Goal: Find specific page/section: Find specific page/section

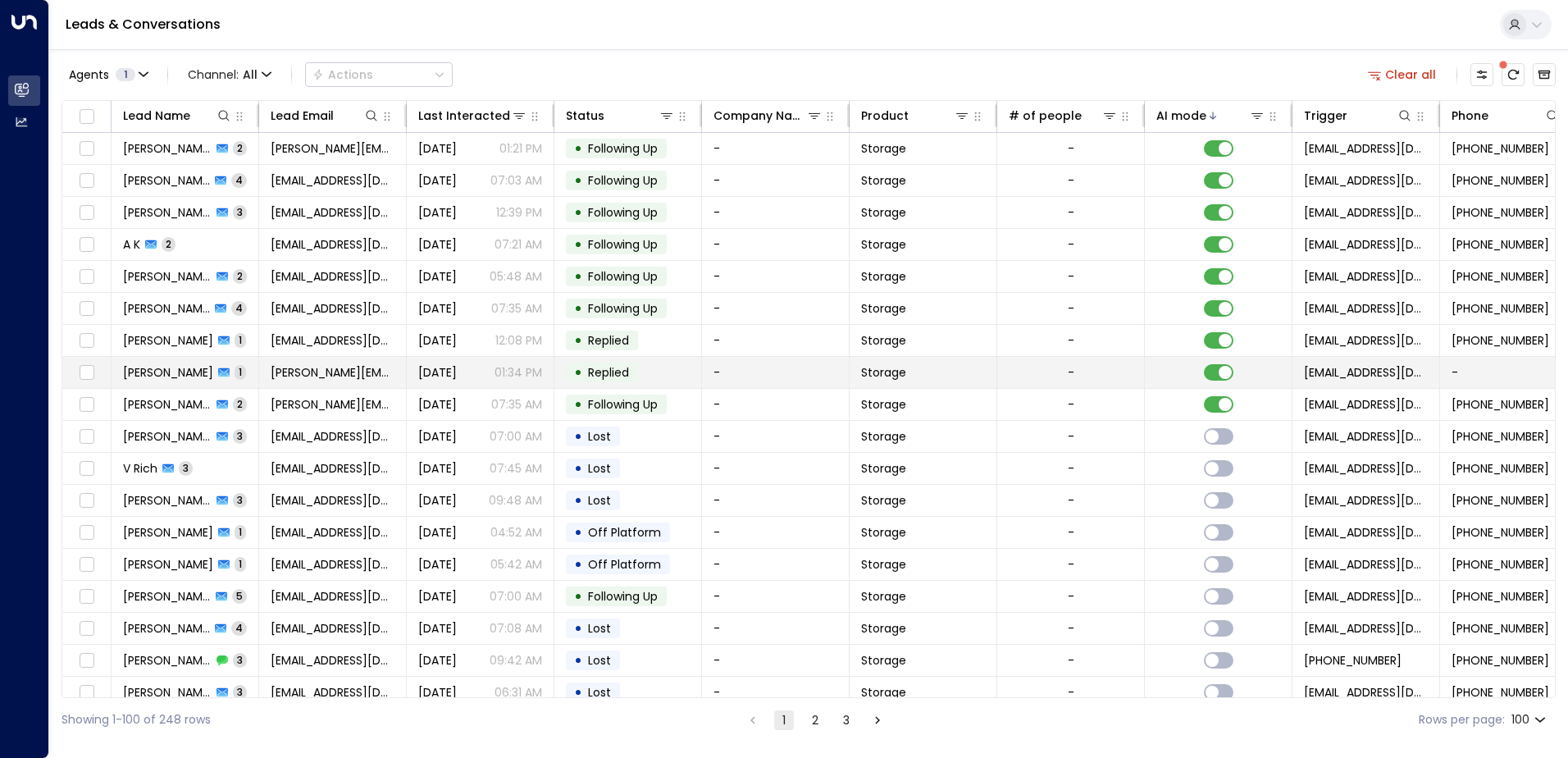
click at [247, 378] on td "[PERSON_NAME] 1" at bounding box center [185, 372] width 148 height 31
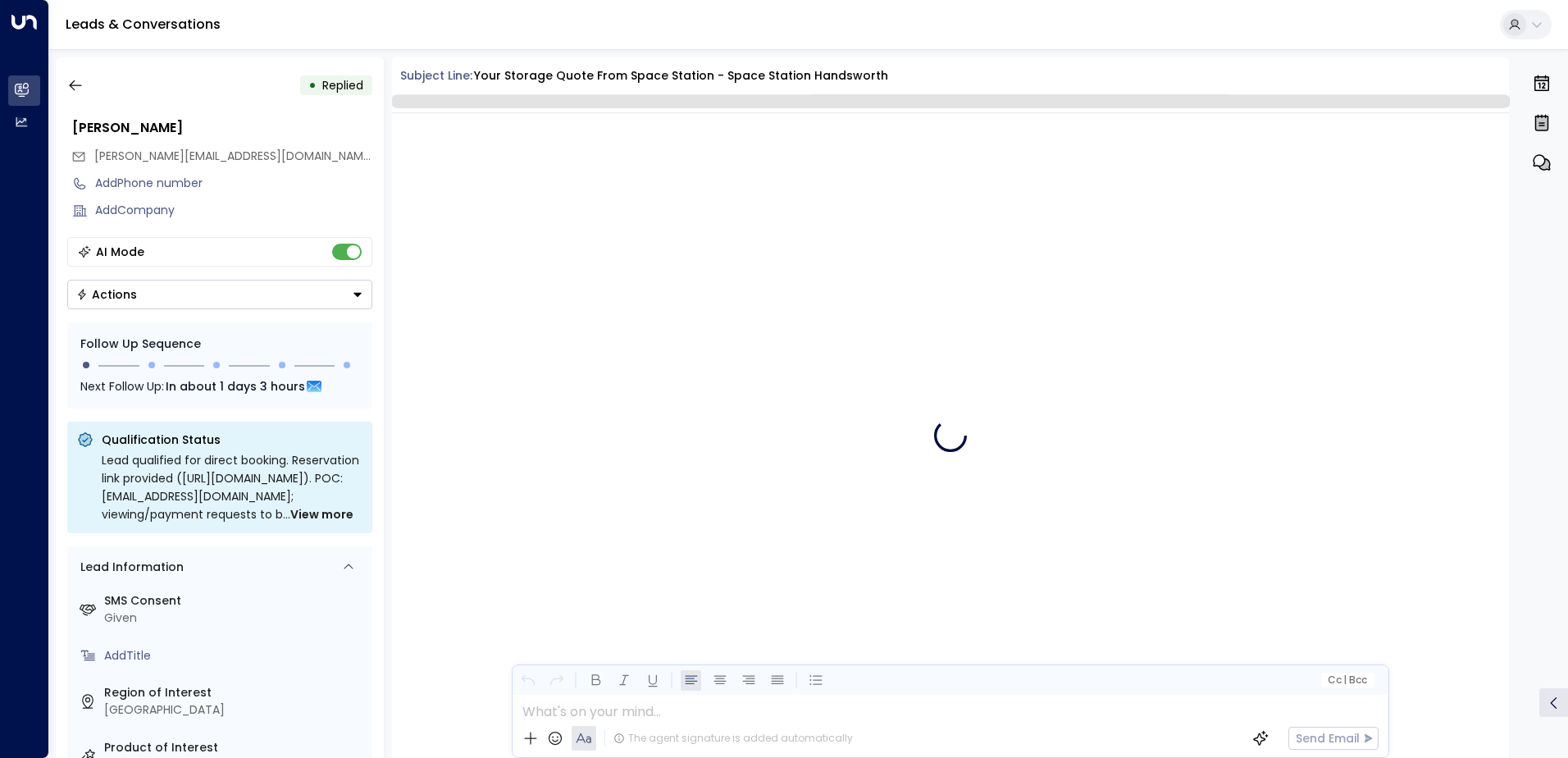
scroll to position [779, 0]
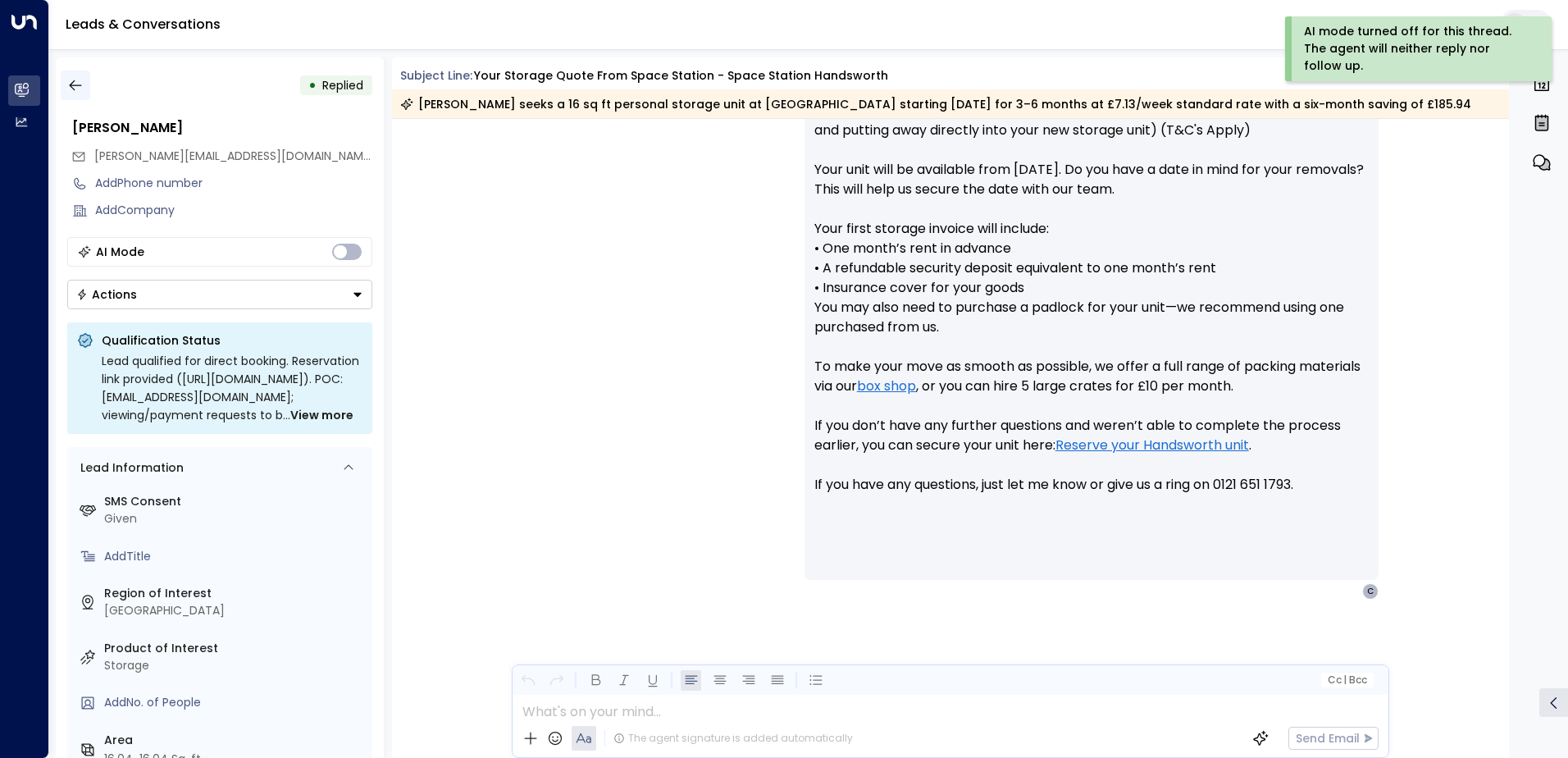
click at [74, 84] on icon "button" at bounding box center [75, 85] width 17 height 17
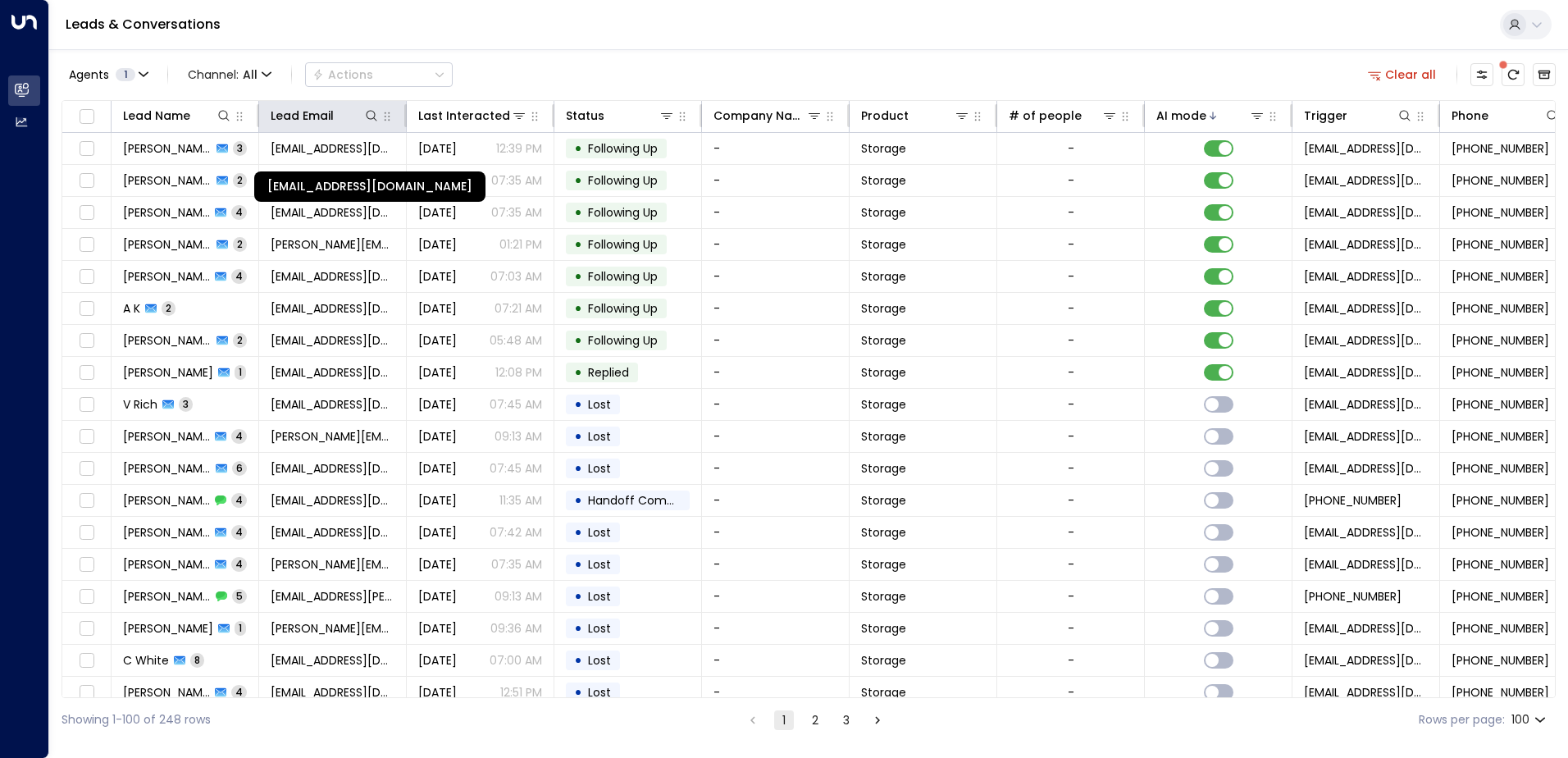
drag, startPoint x: 371, startPoint y: 140, endPoint x: 400, endPoint y: 130, distance: 30.7
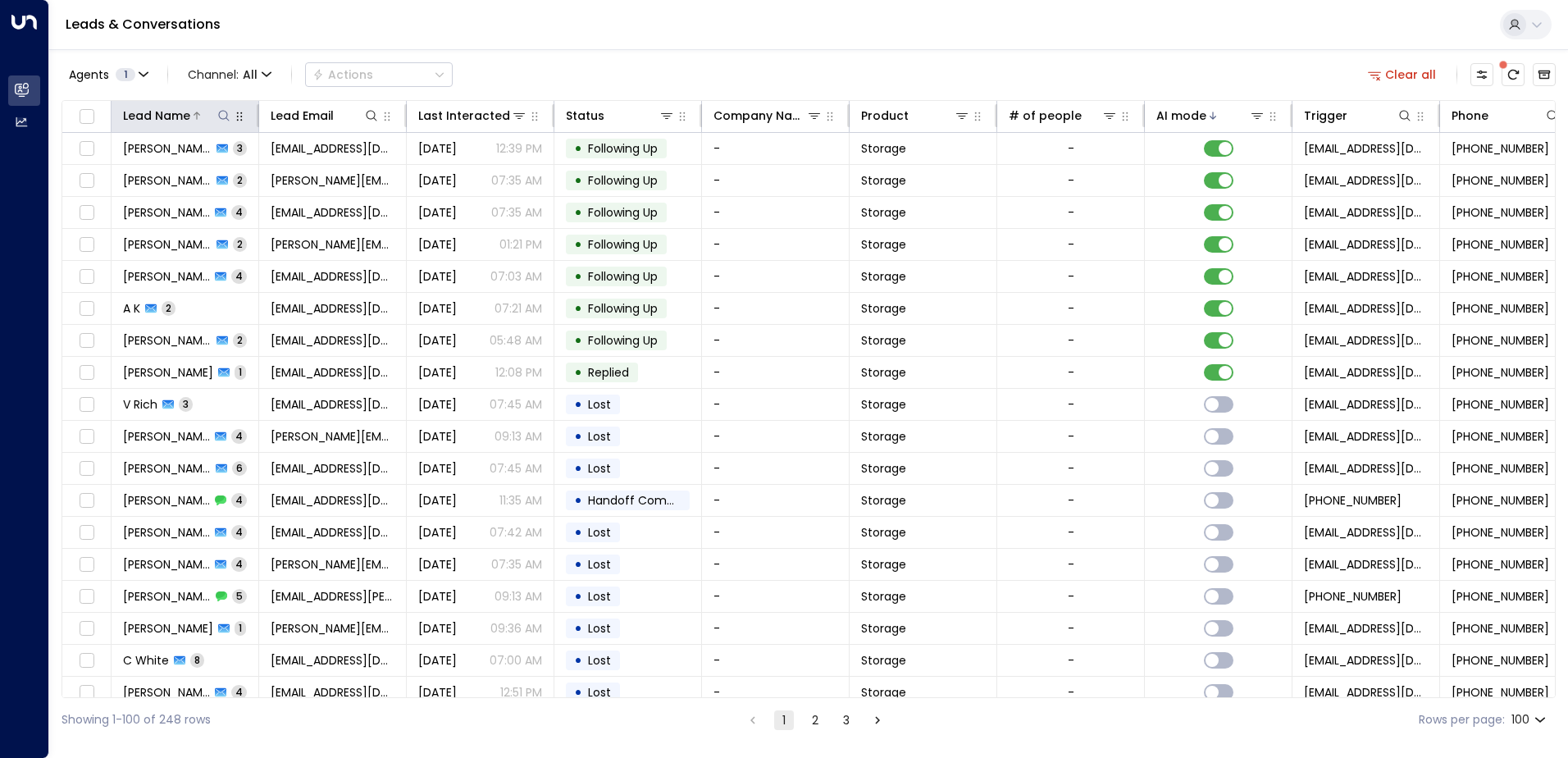
drag, startPoint x: 400, startPoint y: 130, endPoint x: 228, endPoint y: 113, distance: 172.8
click at [228, 113] on icon at bounding box center [224, 116] width 13 height 13
type input "**********"
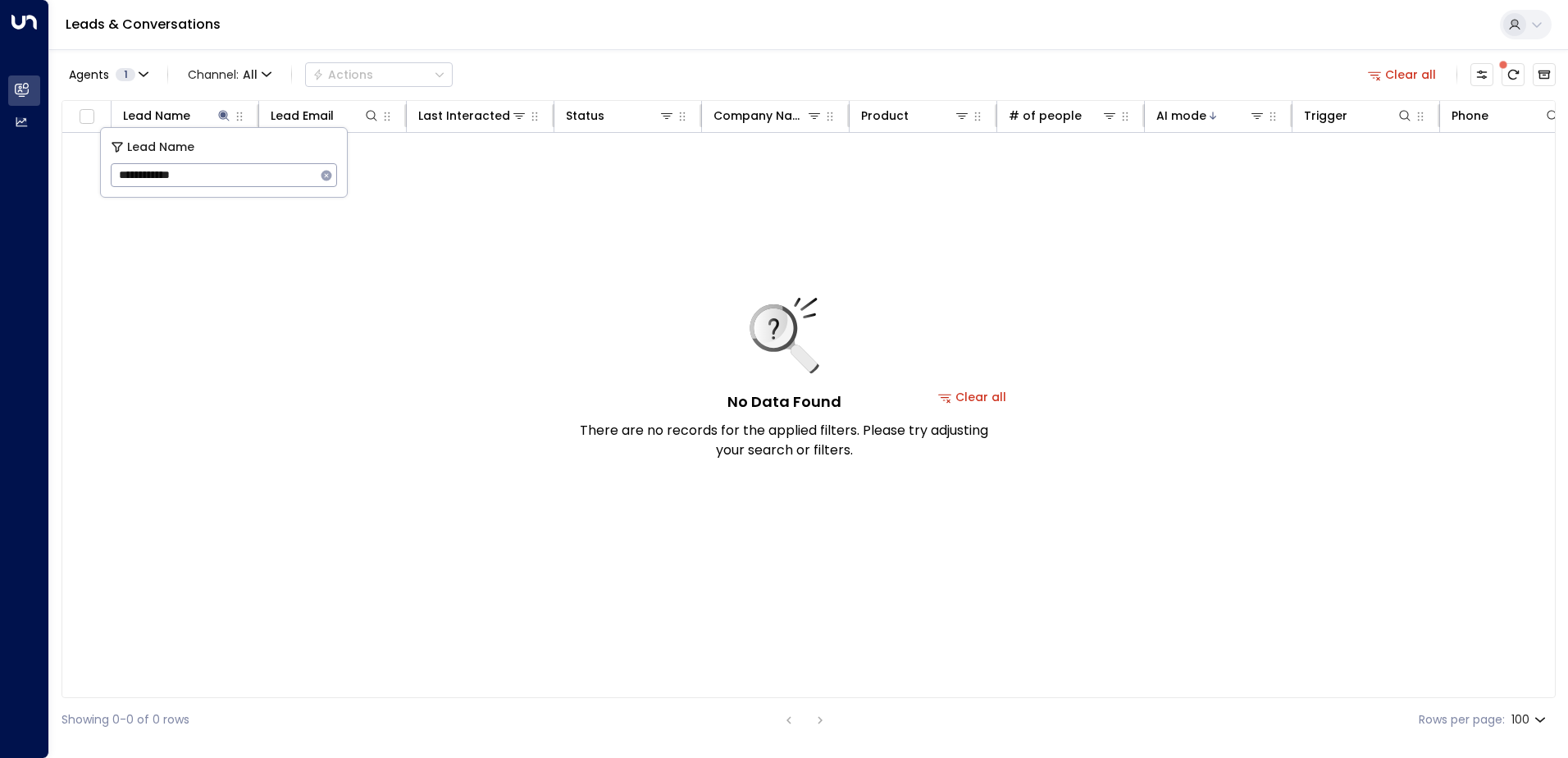
click at [328, 175] on icon "button" at bounding box center [327, 175] width 11 height 11
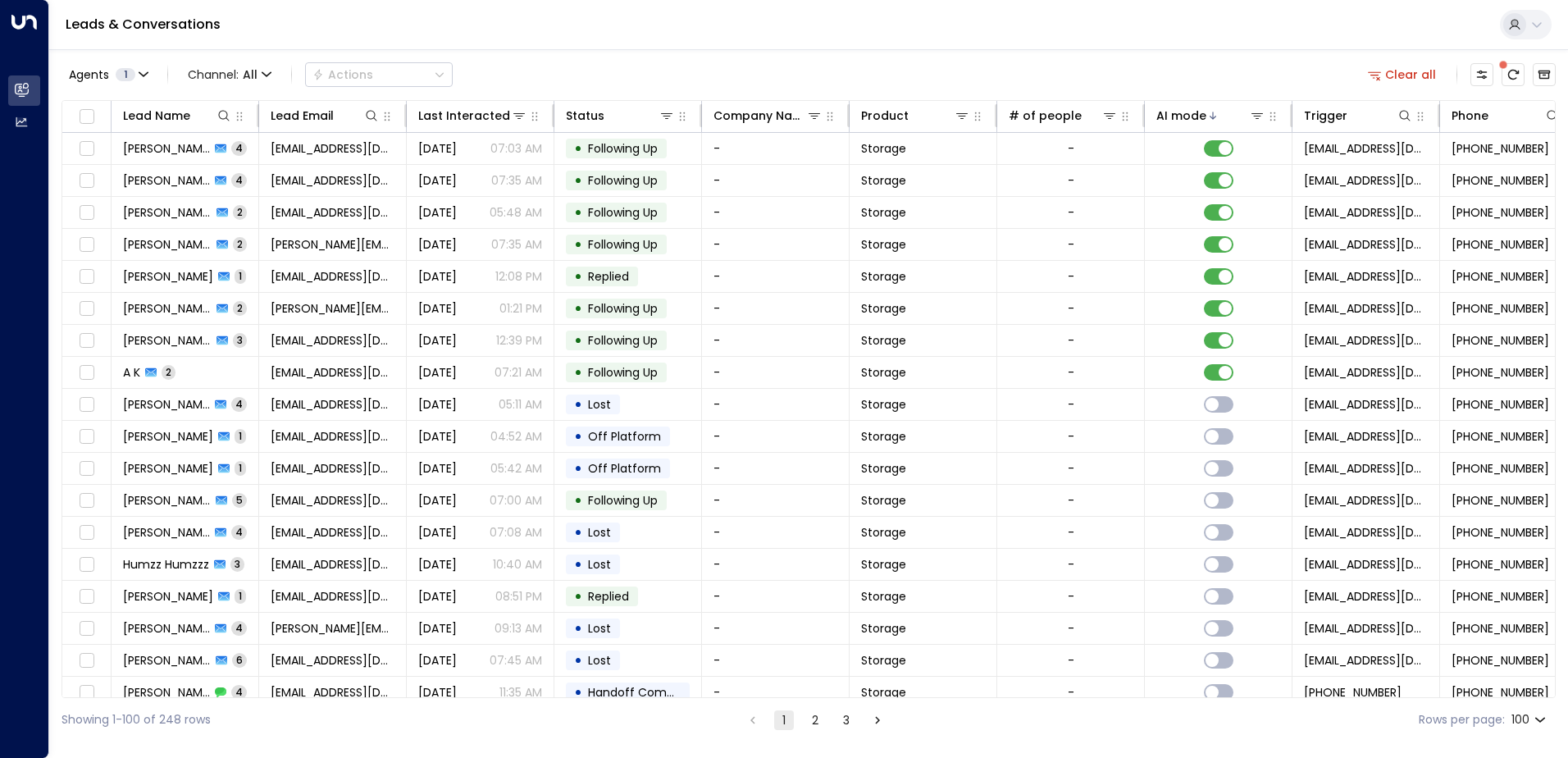
click at [662, 60] on div "Agents 1 Channel: All Actions Clear all" at bounding box center [809, 74] width 1494 height 34
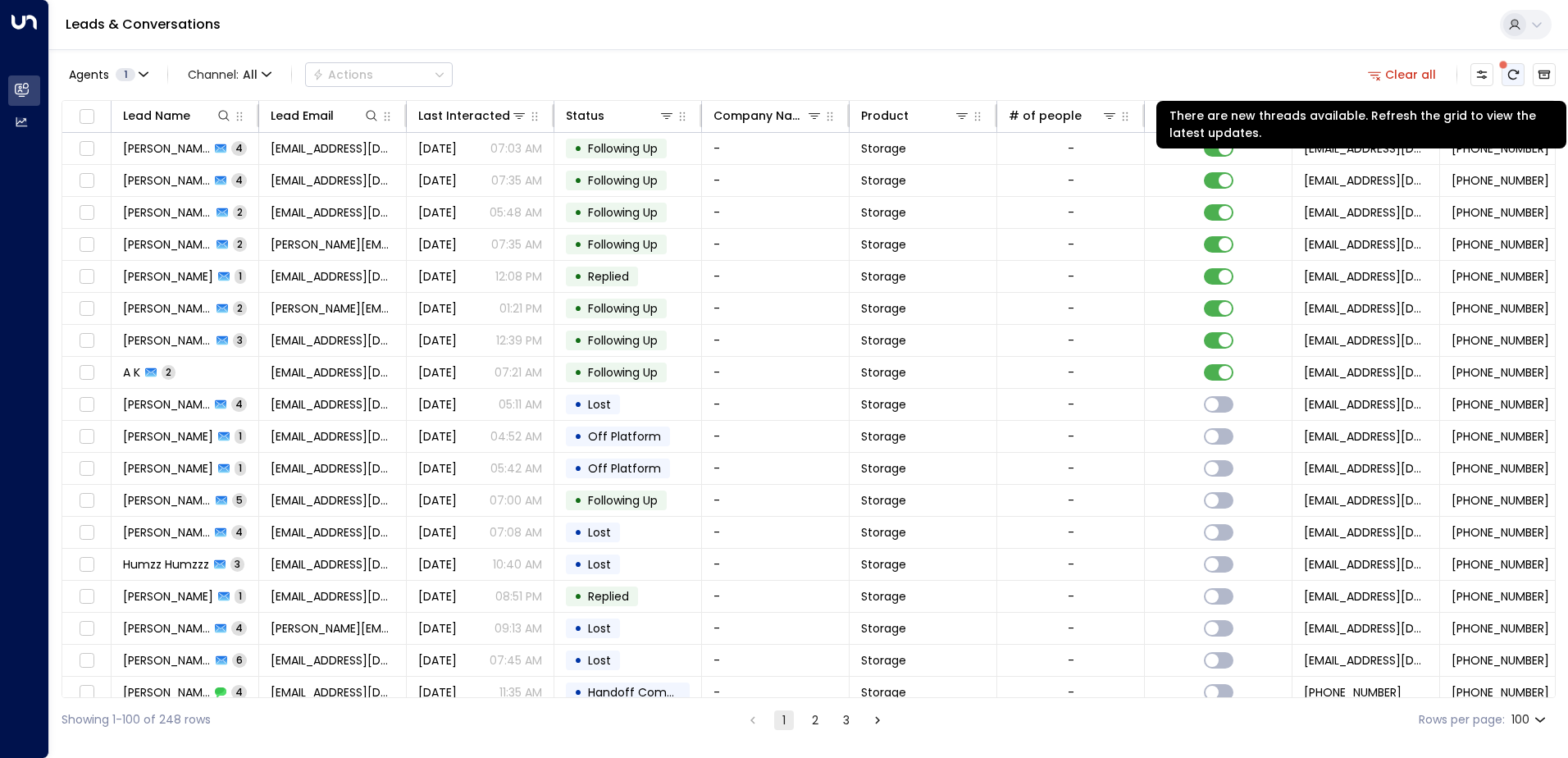
click at [1511, 68] on icon "There are new threads available. Refresh the grid to view the latest updates." at bounding box center [1514, 74] width 13 height 13
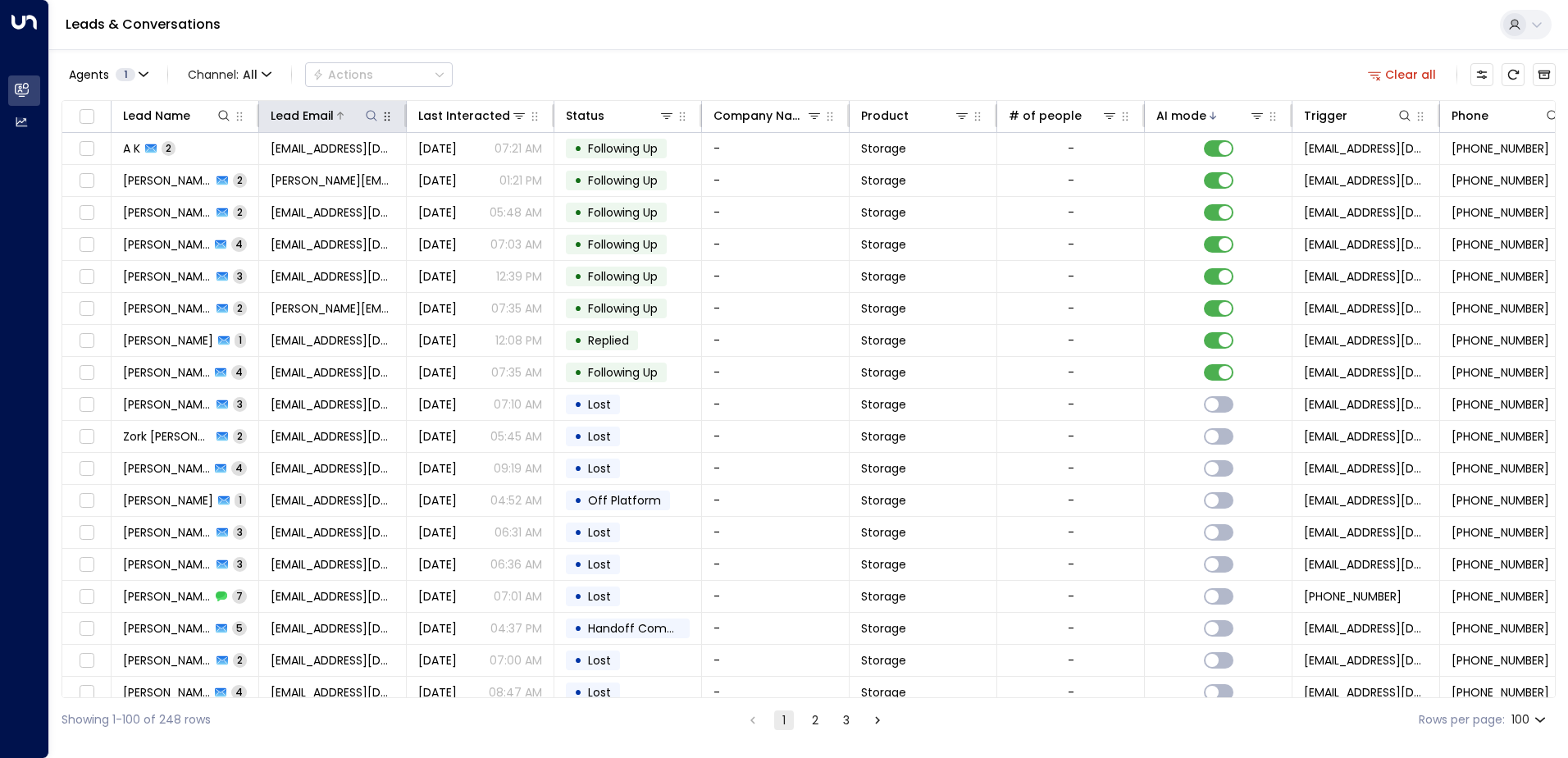
click at [374, 116] on icon at bounding box center [371, 114] width 11 height 11
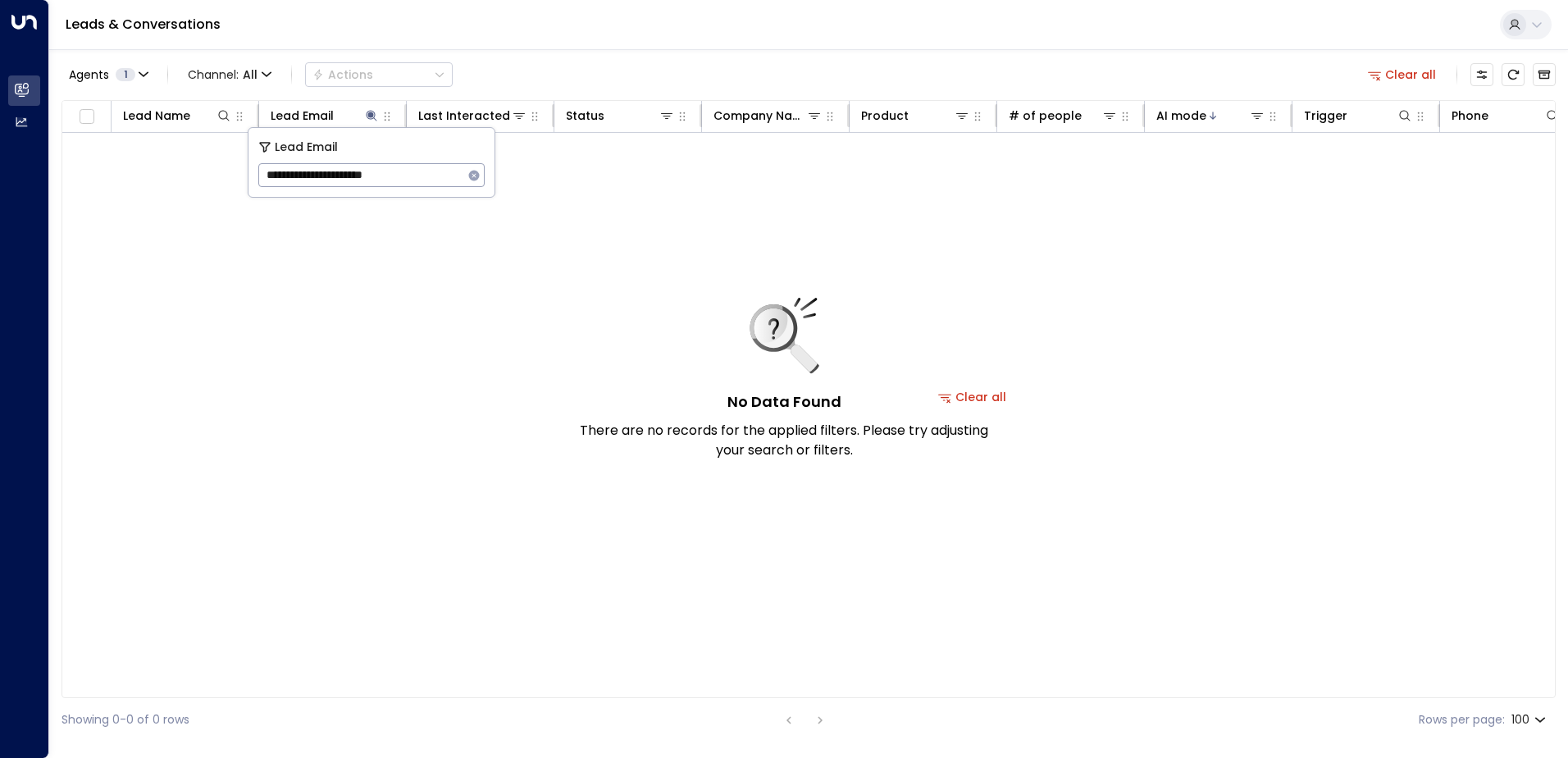
type input "**********"
click at [474, 176] on icon "button" at bounding box center [474, 176] width 13 height 13
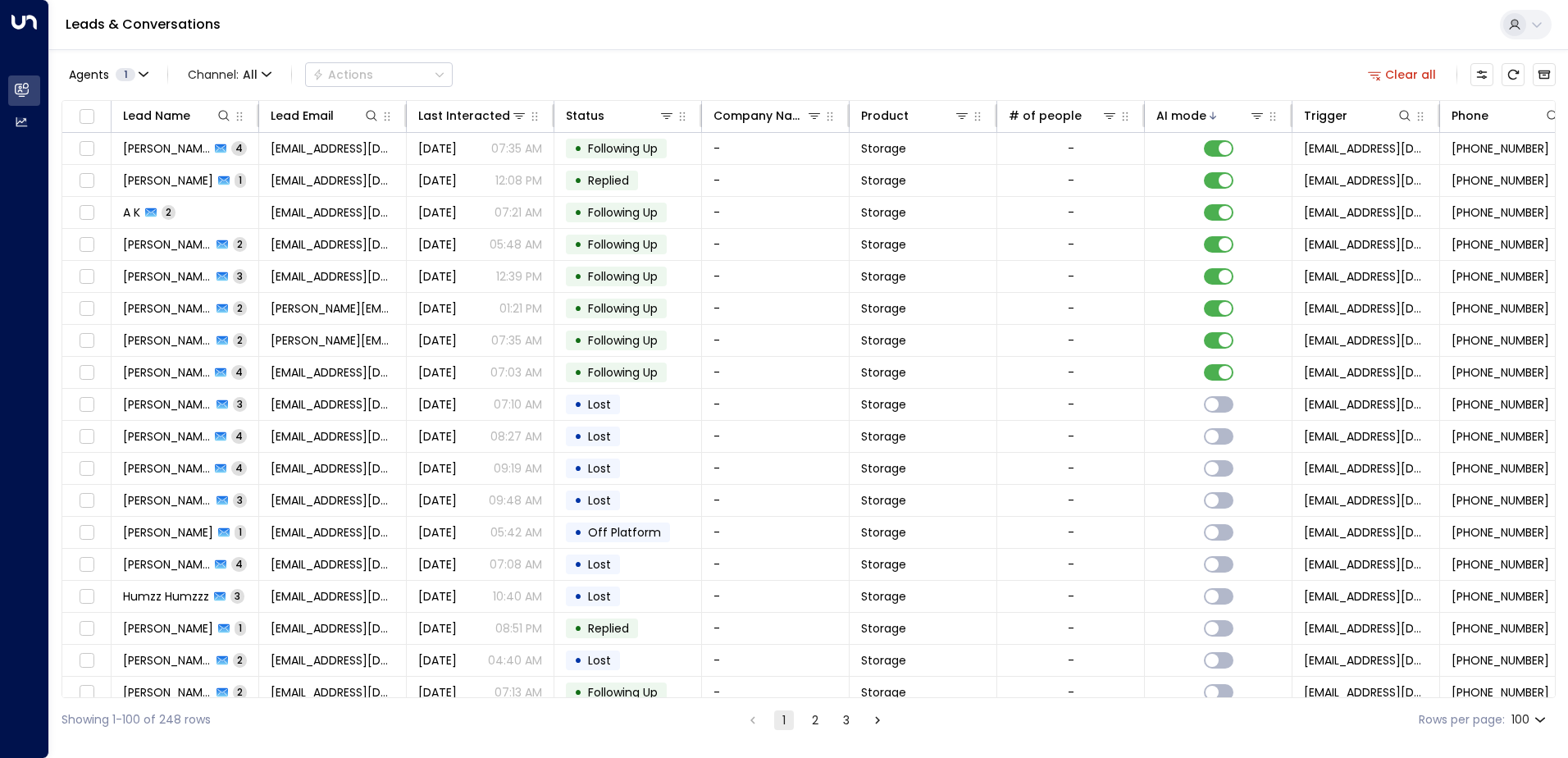
click at [702, 72] on div "Agents 1 Channel: All Actions Clear all" at bounding box center [809, 74] width 1494 height 34
